Goal: Ask a question: Seek information or help from site administrators or community

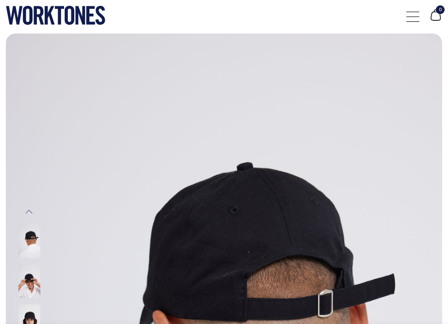
select select "Black"
select select
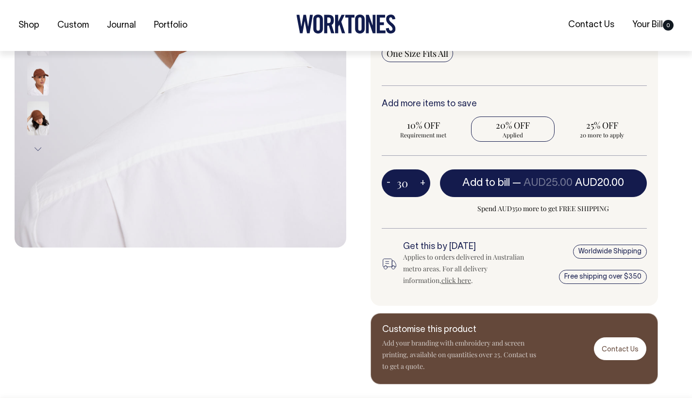
scroll to position [301, 0]
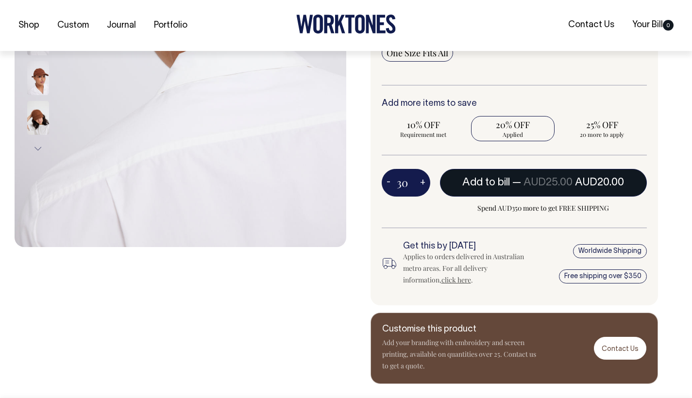
click at [448, 178] on span "AUD25.00" at bounding box center [548, 183] width 49 height 10
type input "1"
radio input "false"
type input "1"
radio input "true"
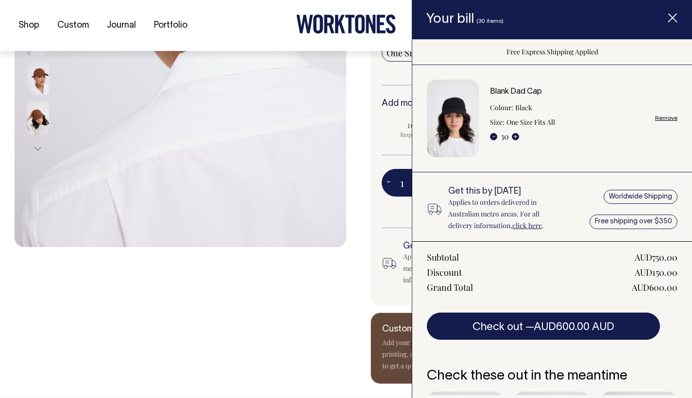
scroll to position [0, 0]
click at [448, 17] on line "Item added to your cart" at bounding box center [673, 18] width 8 height 8
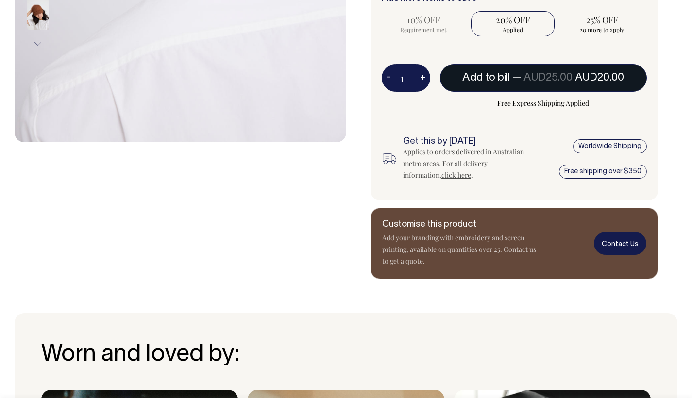
click at [448, 243] on link "Contact Us" at bounding box center [620, 243] width 52 height 23
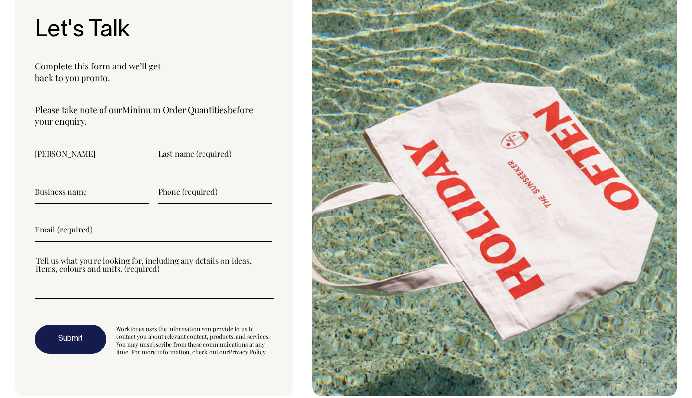
type input"] "Hannah"
type input"] "Budge"
type input"] "Hannah Budge"
type input"] "0478090308"
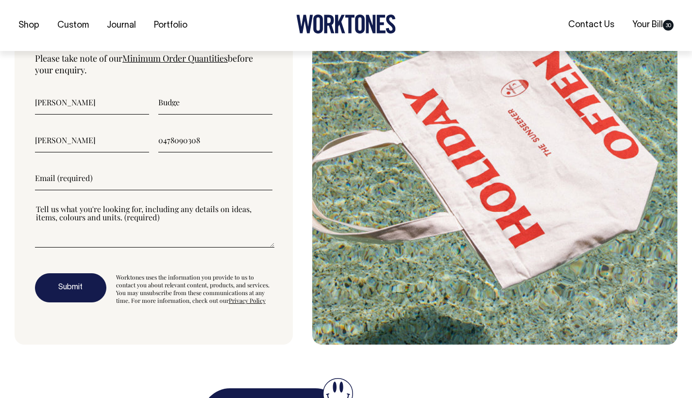
scroll to position [3264, 0]
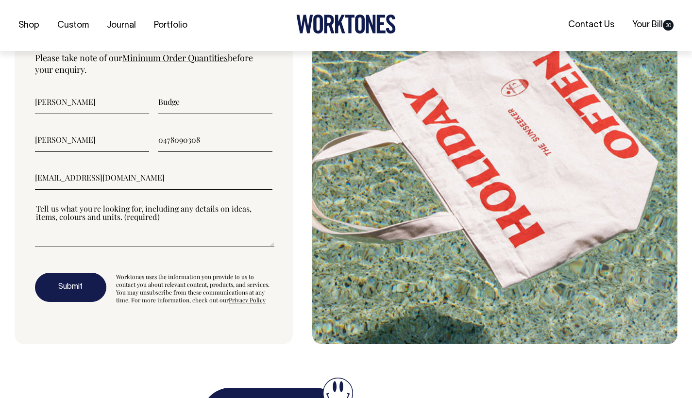
type input"] "hnnhbdg@gmail.com"
click at [71, 247] on textarea"] at bounding box center [155, 226] width 240 height 44
click at [35, 247] on textarea"] at bounding box center [155, 226] width 240 height 44
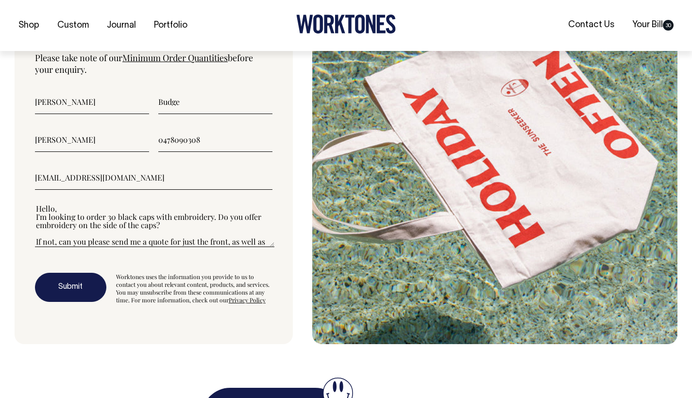
scroll to position [8, 0]
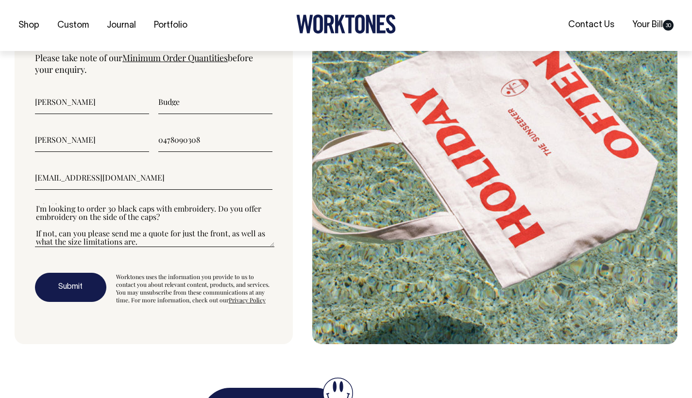
click at [214, 227] on textarea"] "Hello, I'm looking to order 30 black caps with embroidery. Do you offer embroid…" at bounding box center [155, 226] width 240 height 44
click at [214, 225] on textarea"] "Hello, I'm looking to order 30 black caps with embroidery. Do you offer embroid…" at bounding box center [155, 226] width 240 height 44
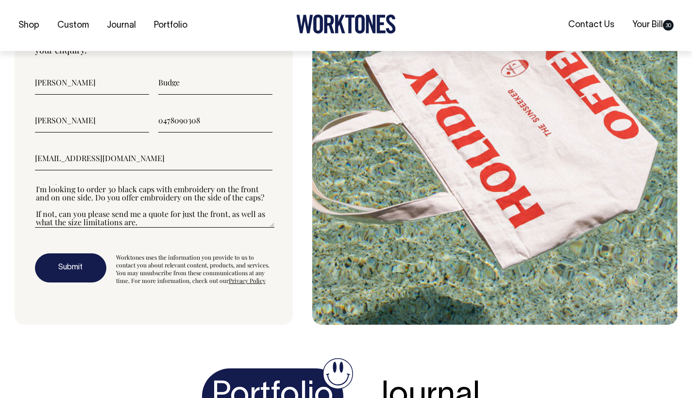
click at [148, 228] on textarea"] "Hello, I'm looking to order 30 black caps with embroidery on the front and on o…" at bounding box center [155, 206] width 240 height 44
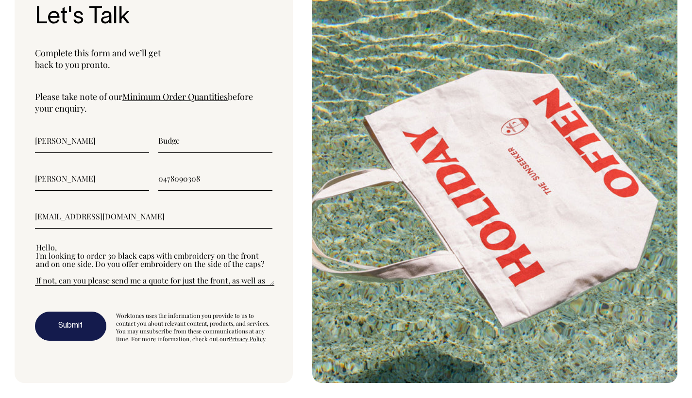
scroll to position [33, 0]
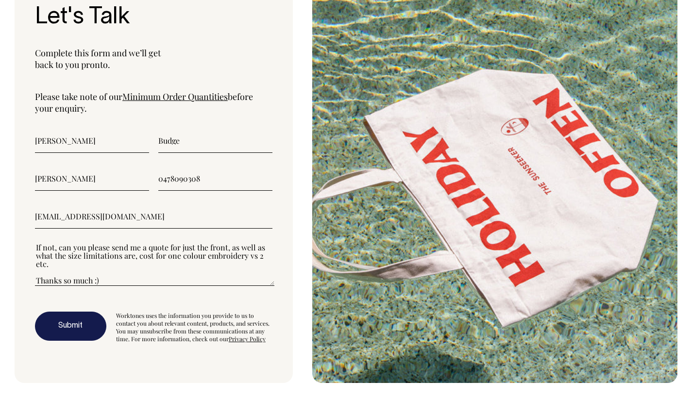
type textarea"] "Hello, I'm looking to order 30 black caps with embroidery on the front and on o…"
click at [81, 338] on button "Submit" at bounding box center [70, 326] width 71 height 29
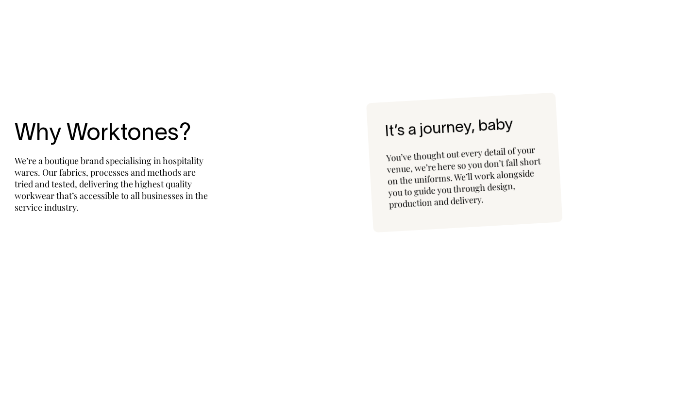
scroll to position [2104, 0]
